Goal: Information Seeking & Learning: Find specific fact

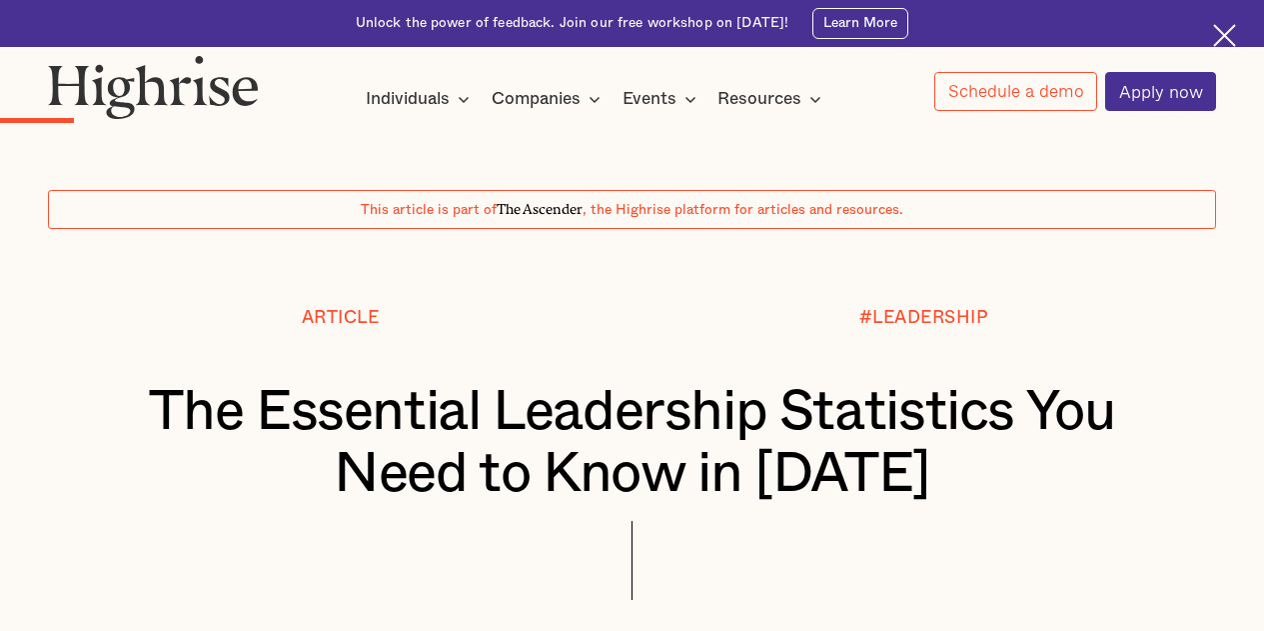
scroll to position [1992, 0]
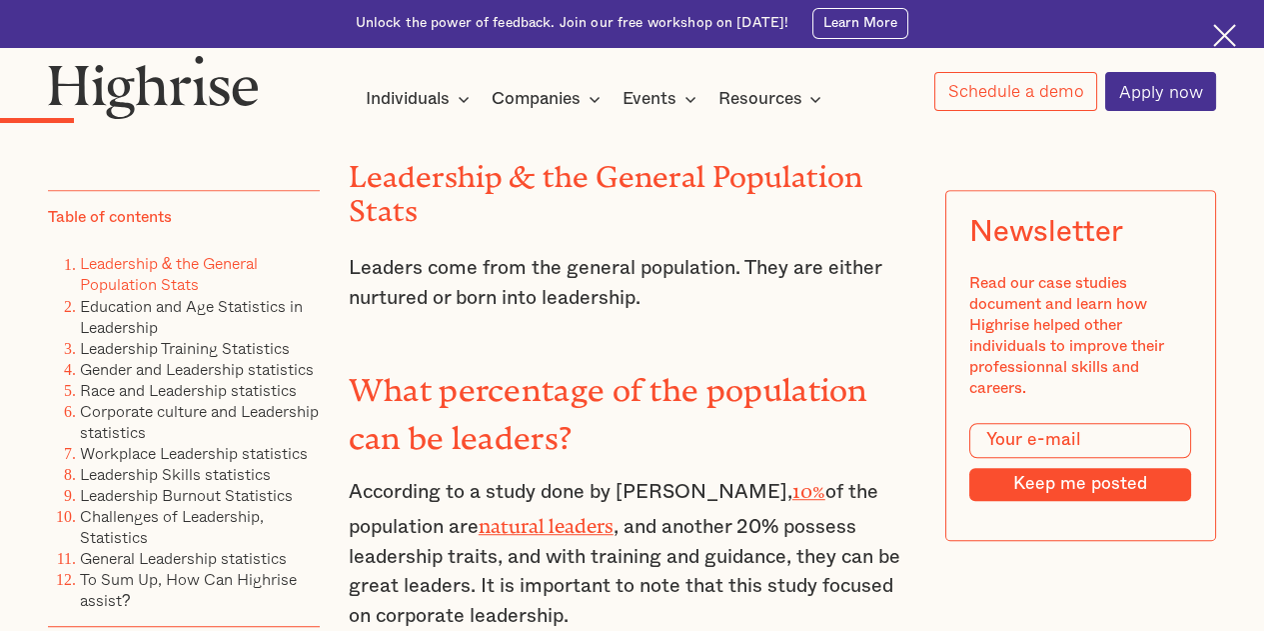
click at [760, 303] on p "Leaders come from the general population. They are either nurtured or born into…" at bounding box center [633, 283] width 568 height 59
click at [600, 498] on p "According to a study done by [PERSON_NAME], 10% of the population are natural l…" at bounding box center [633, 552] width 568 height 158
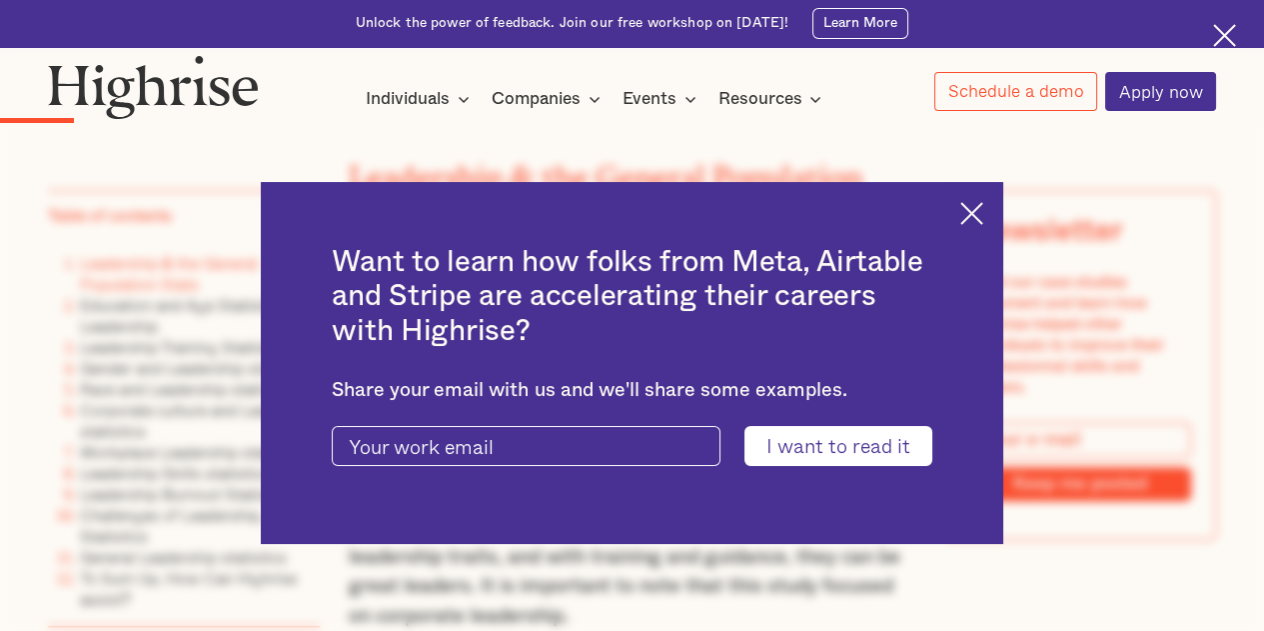
click at [970, 216] on div "Want to learn how folks from Meta, Airtable and Stripe are accelerating their c…" at bounding box center [631, 363] width 741 height 362
click at [981, 223] on img at bounding box center [971, 213] width 23 height 23
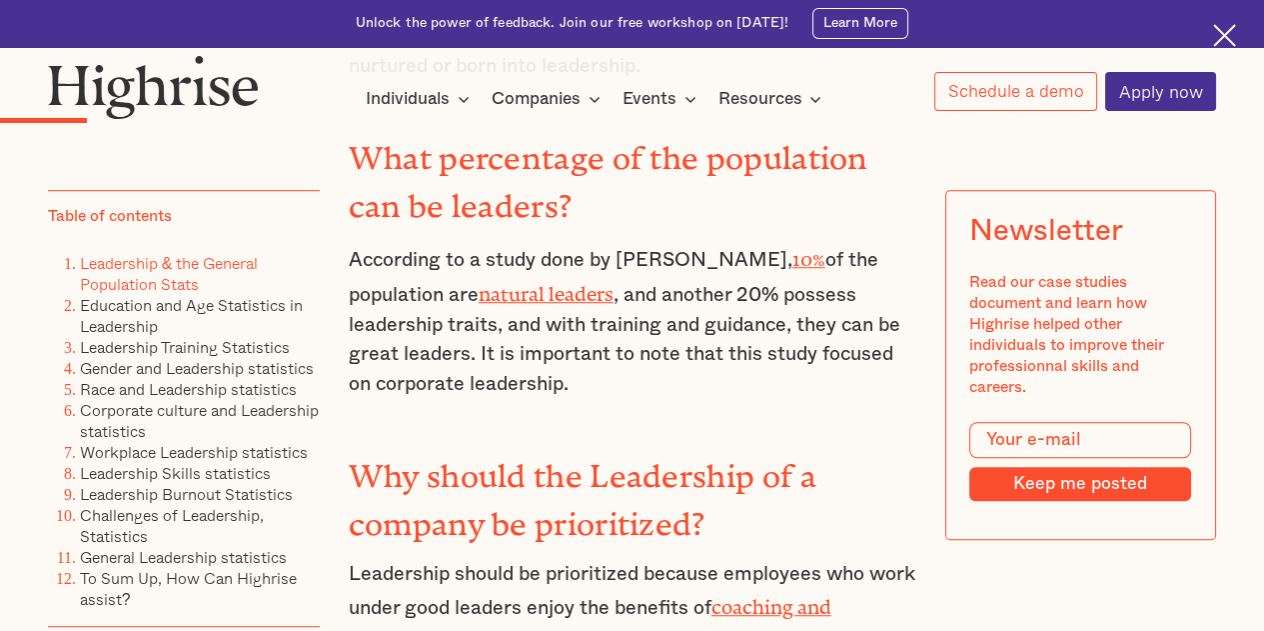
scroll to position [2192, 0]
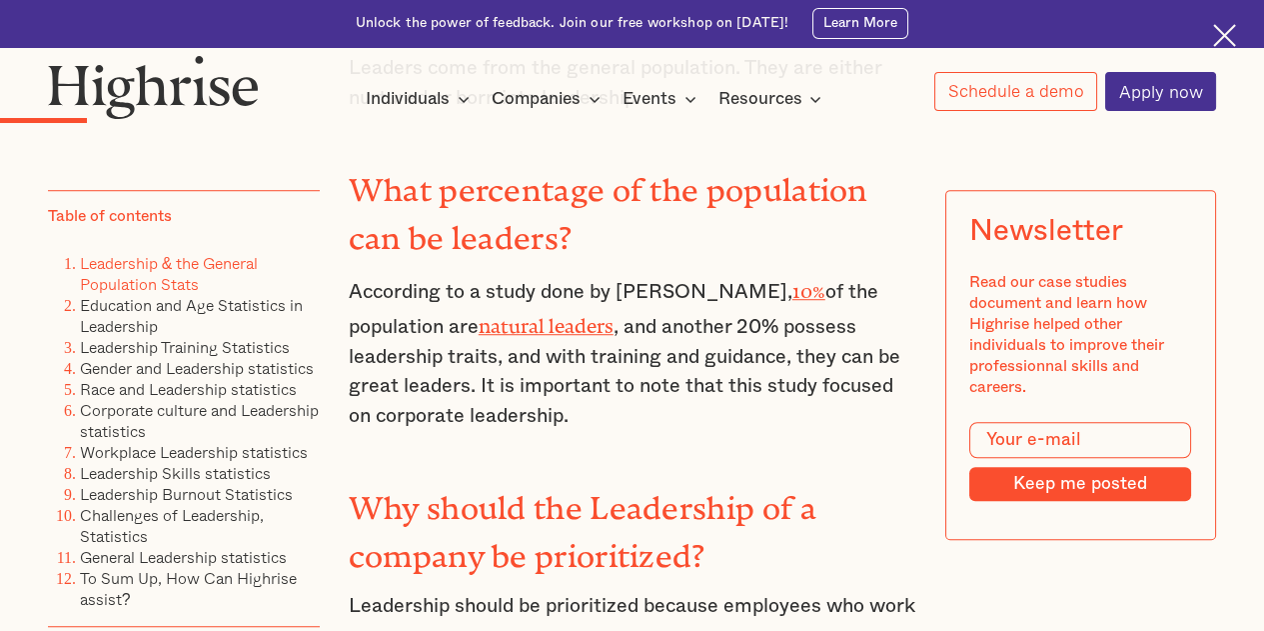
click at [479, 327] on link "natural leaders" at bounding box center [546, 321] width 135 height 12
click at [259, 569] on link "General Leadership statistics" at bounding box center [183, 557] width 207 height 24
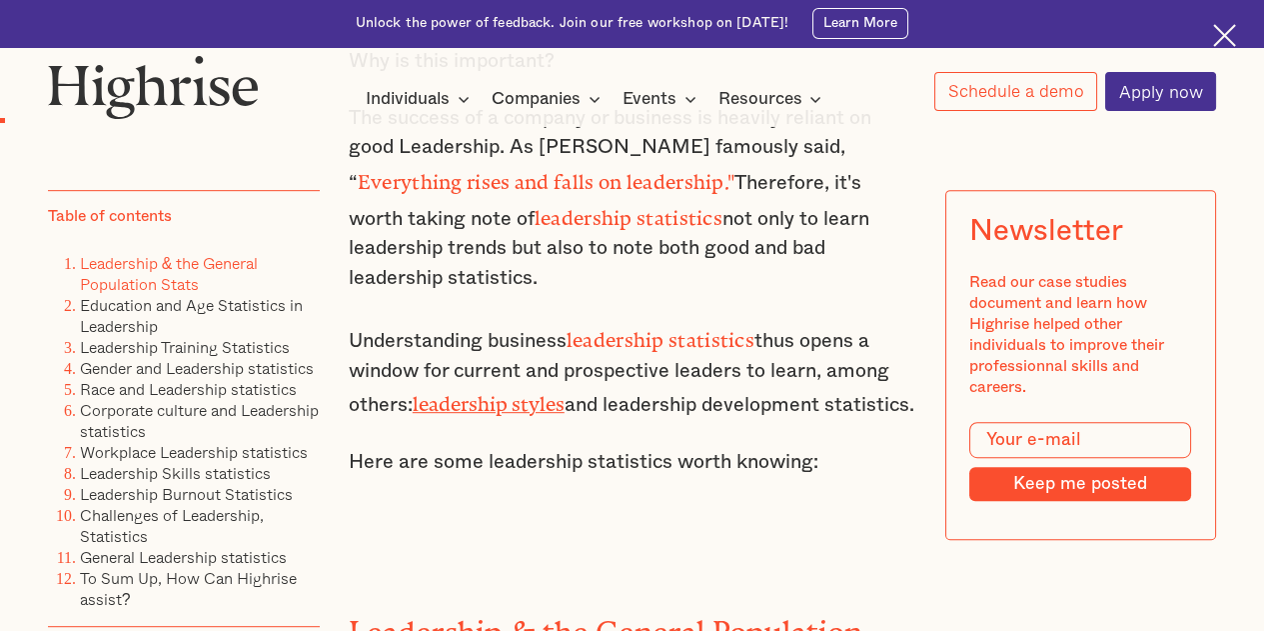
scroll to position [1655, 0]
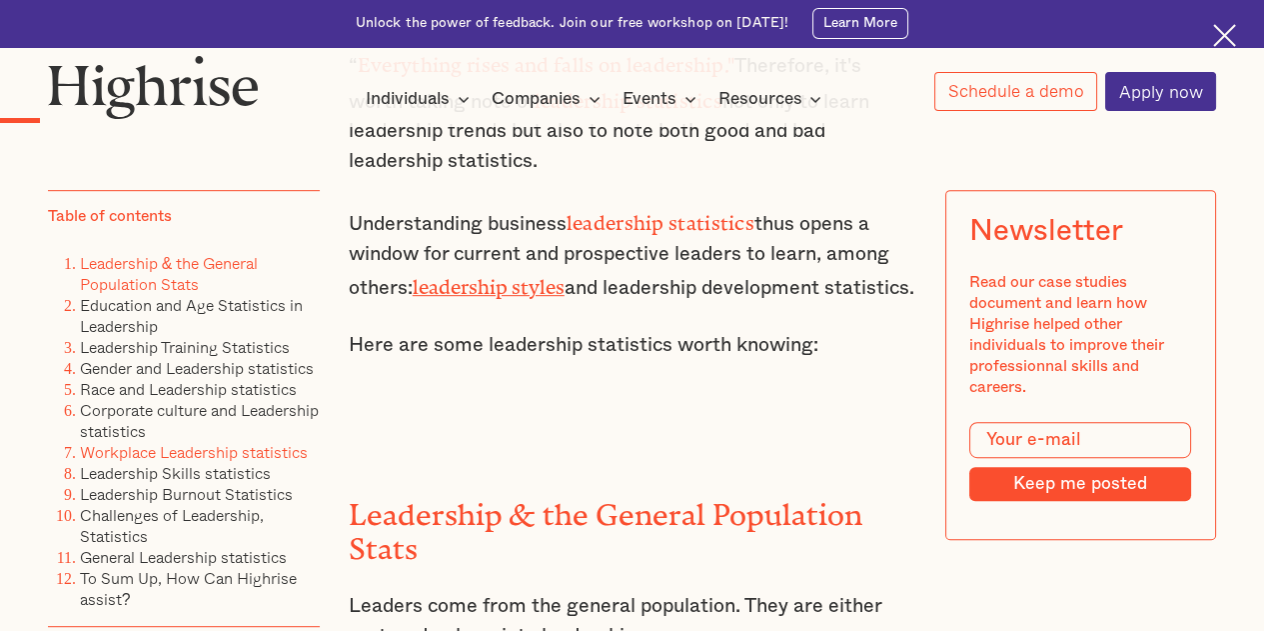
click at [223, 464] on link "Workplace Leadership statistics" at bounding box center [194, 452] width 228 height 24
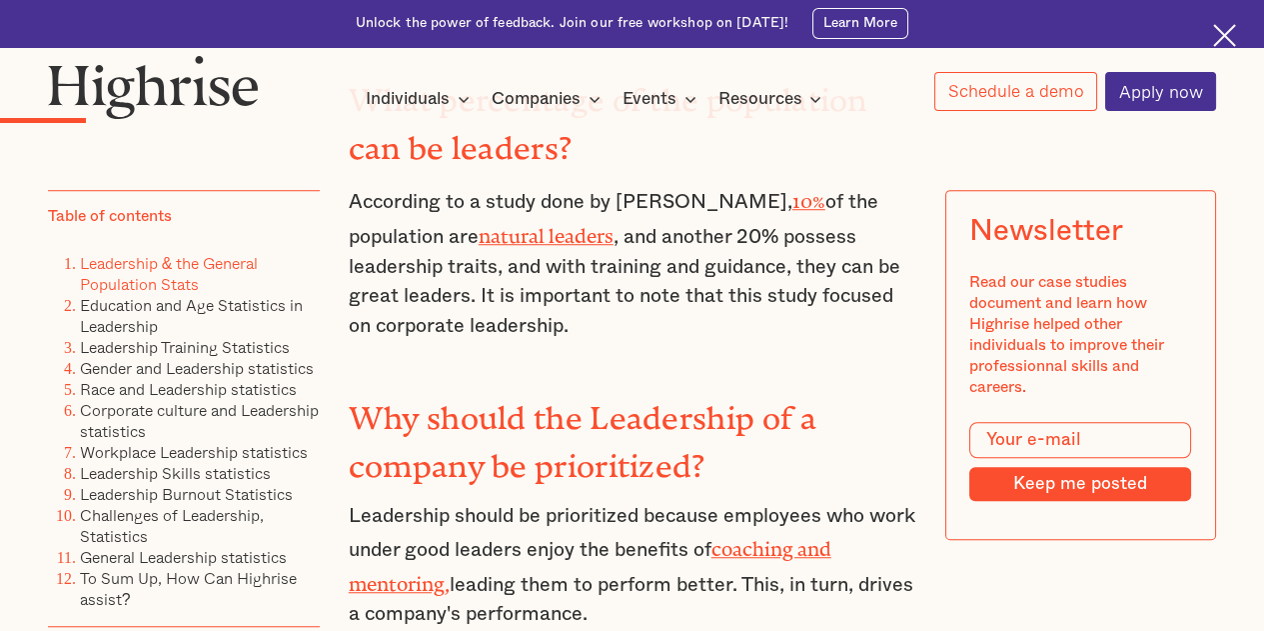
scroll to position [1983, 0]
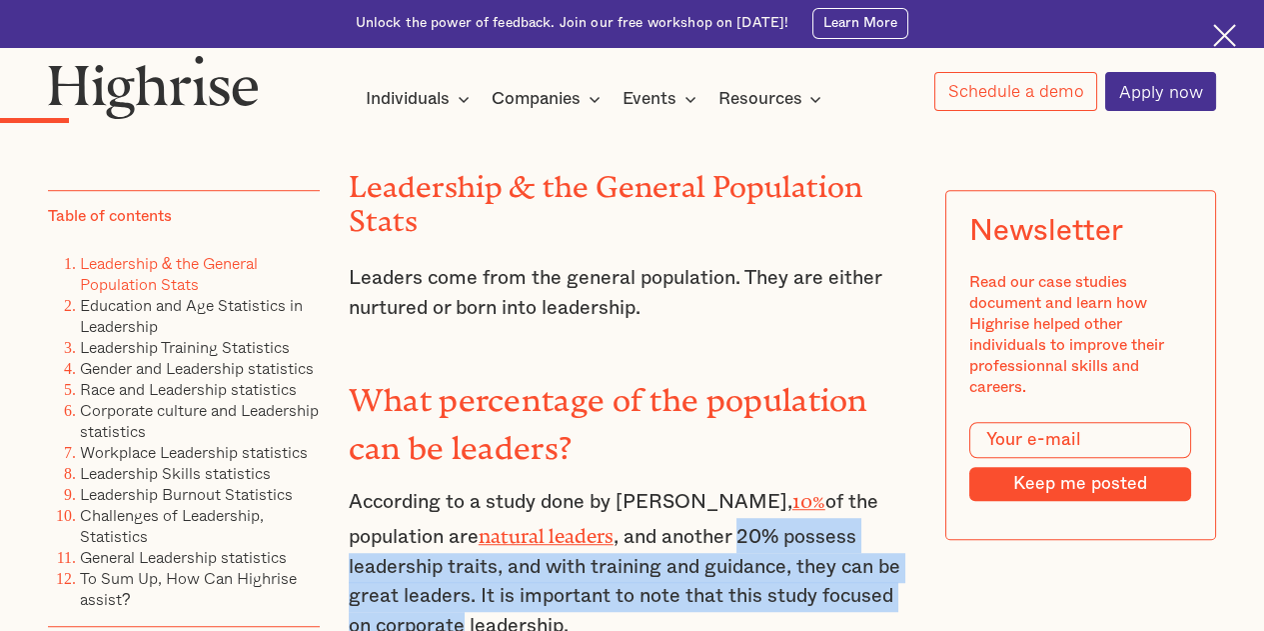
drag, startPoint x: 606, startPoint y: 537, endPoint x: 898, endPoint y: 584, distance: 296.5
click at [898, 584] on p "According to a study done by [PERSON_NAME], 10% of the population are natural l…" at bounding box center [633, 562] width 568 height 158
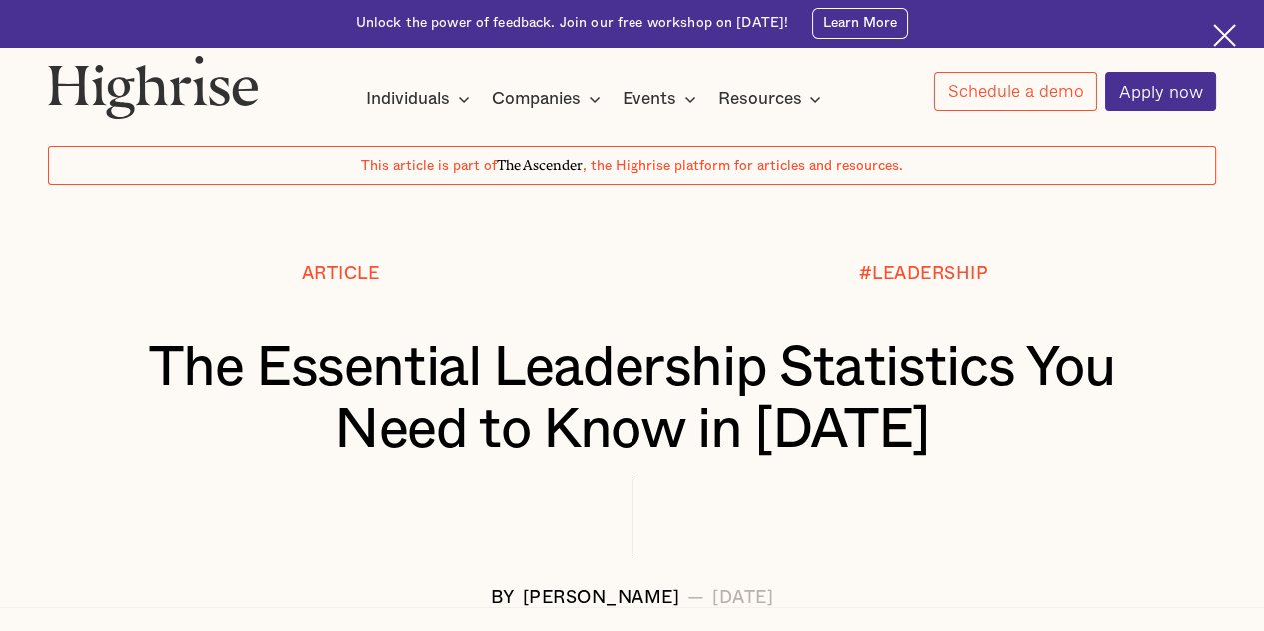
scroll to position [0, 0]
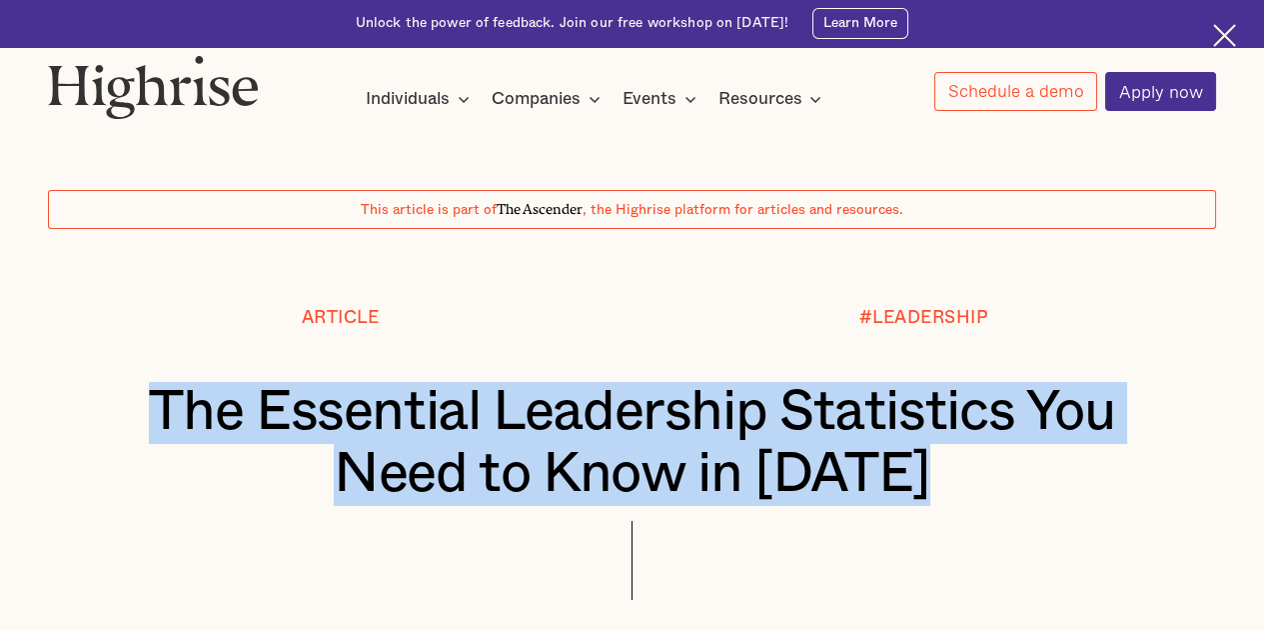
drag, startPoint x: 139, startPoint y: 397, endPoint x: 991, endPoint y: 526, distance: 862.0
click at [1045, 543] on div "Article #LEADERSHIP The Essential Leadership Statistics You Need to Know in [DA…" at bounding box center [632, 479] width 1262 height 343
copy h1 "The Essential Leadership Statistics You Need to Know in [DATE]"
